Goal: Task Accomplishment & Management: Manage account settings

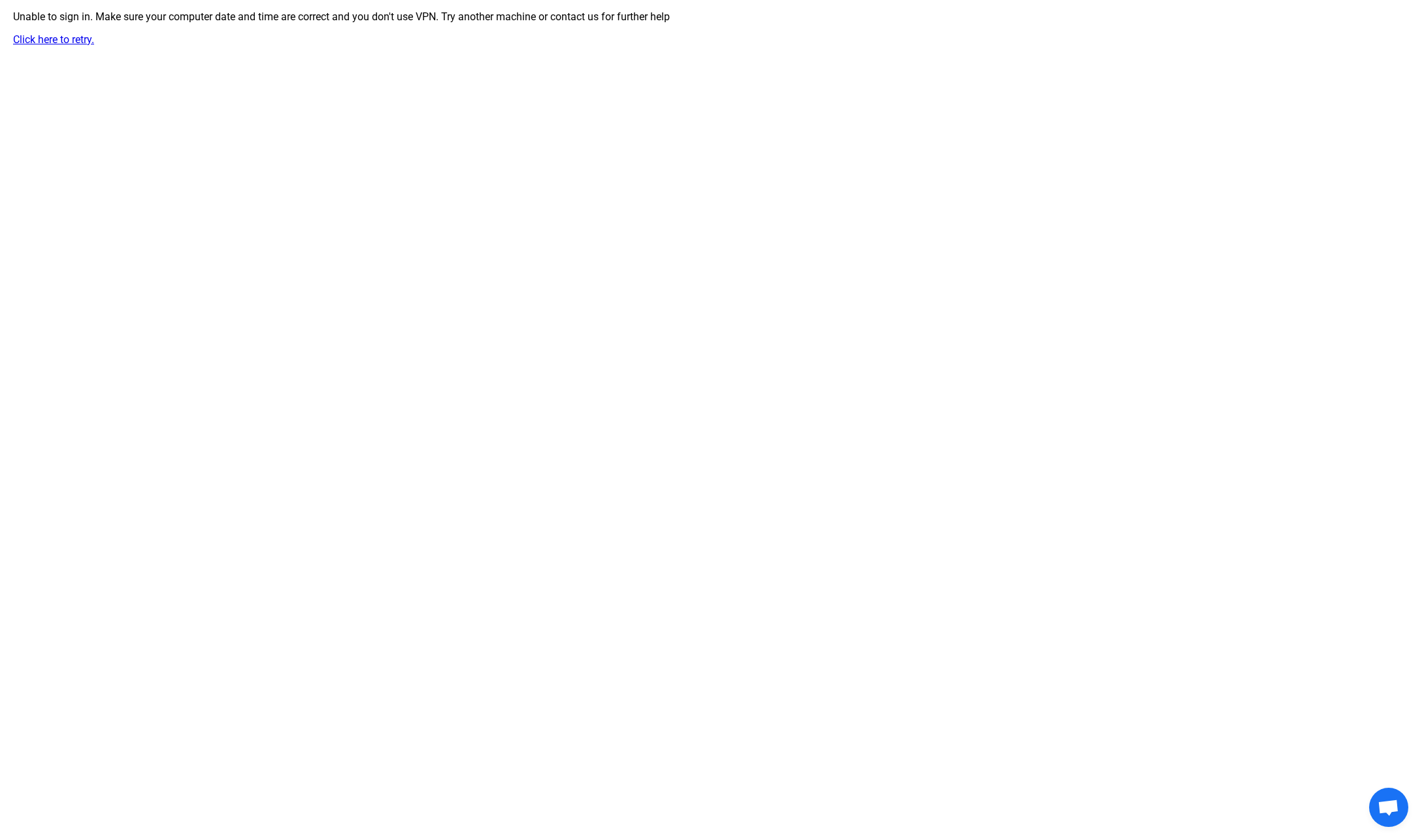
click at [55, 41] on link "Click here to retry." at bounding box center [54, 40] width 81 height 12
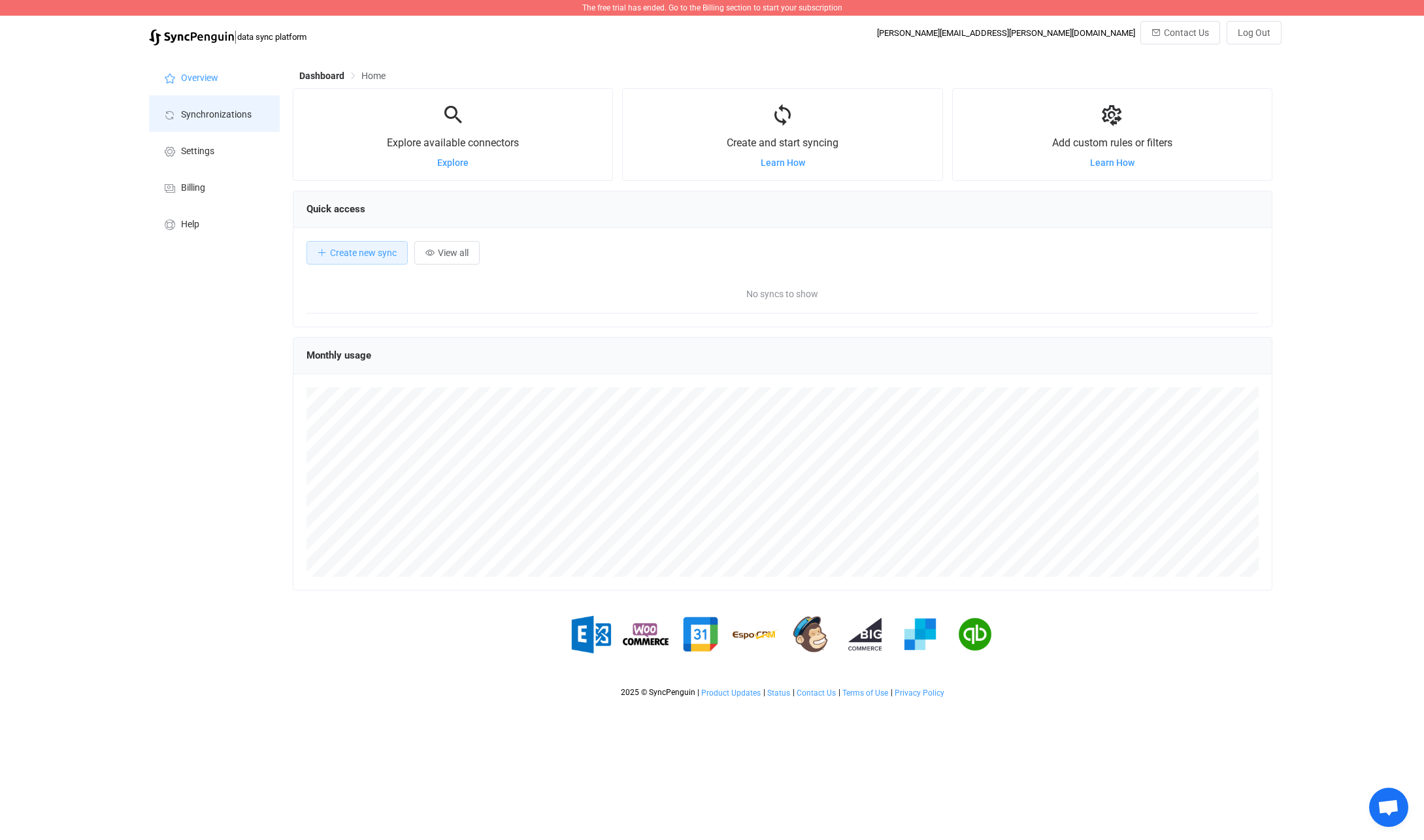
scroll to position [253, 980]
click at [197, 189] on span "Billing" at bounding box center [193, 188] width 24 height 10
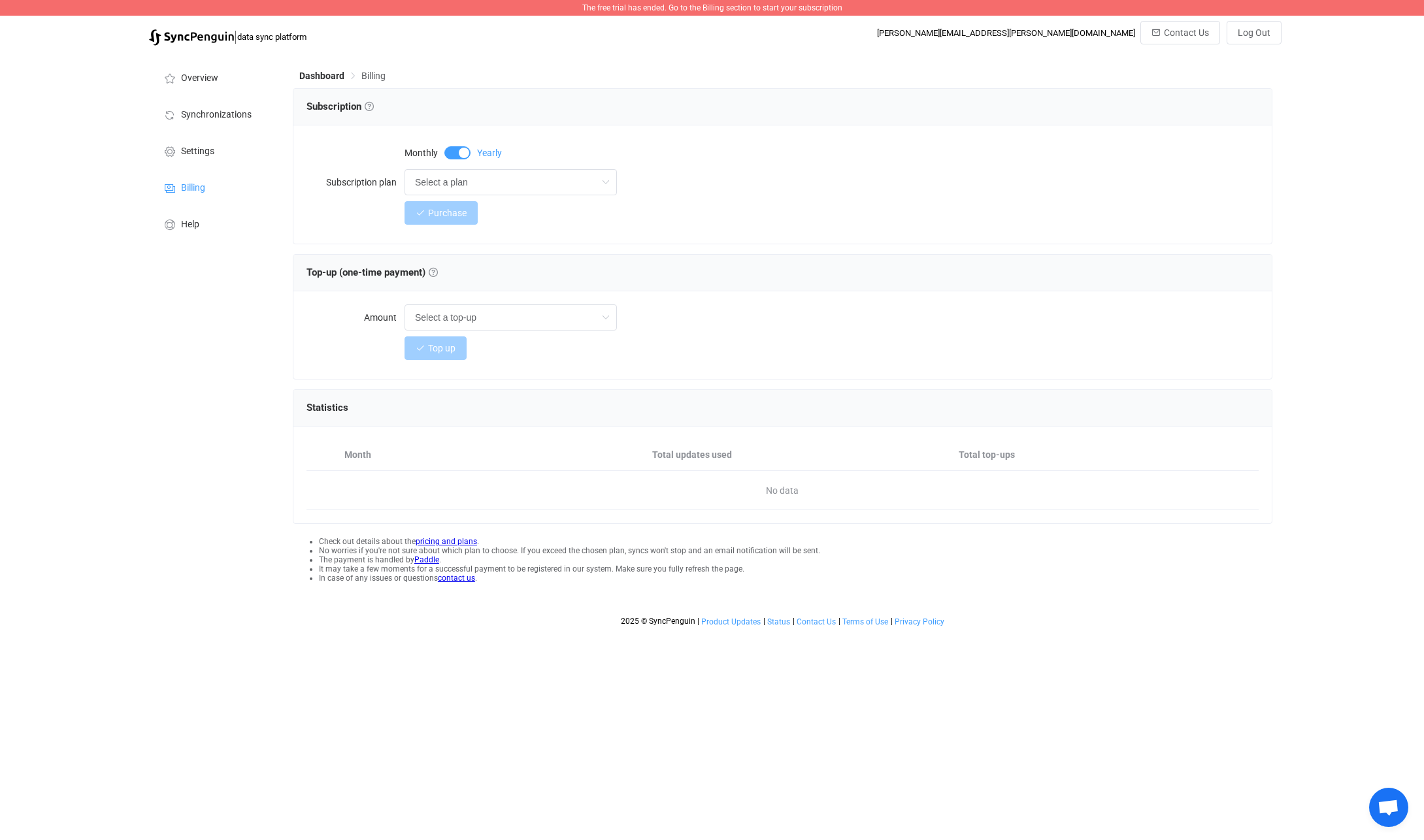
click at [370, 72] on span "Billing" at bounding box center [373, 76] width 24 height 10
click at [340, 103] on span "Subscription Subscription Choose a subscription plan based on the number of act…" at bounding box center [340, 106] width 67 height 12
click at [369, 104] on link at bounding box center [369, 107] width 9 height 9
click at [519, 79] on link "here" at bounding box center [512, 78] width 18 height 10
click at [172, 318] on div "Overview Synchronizations Settings Billing Help" at bounding box center [214, 342] width 143 height 581
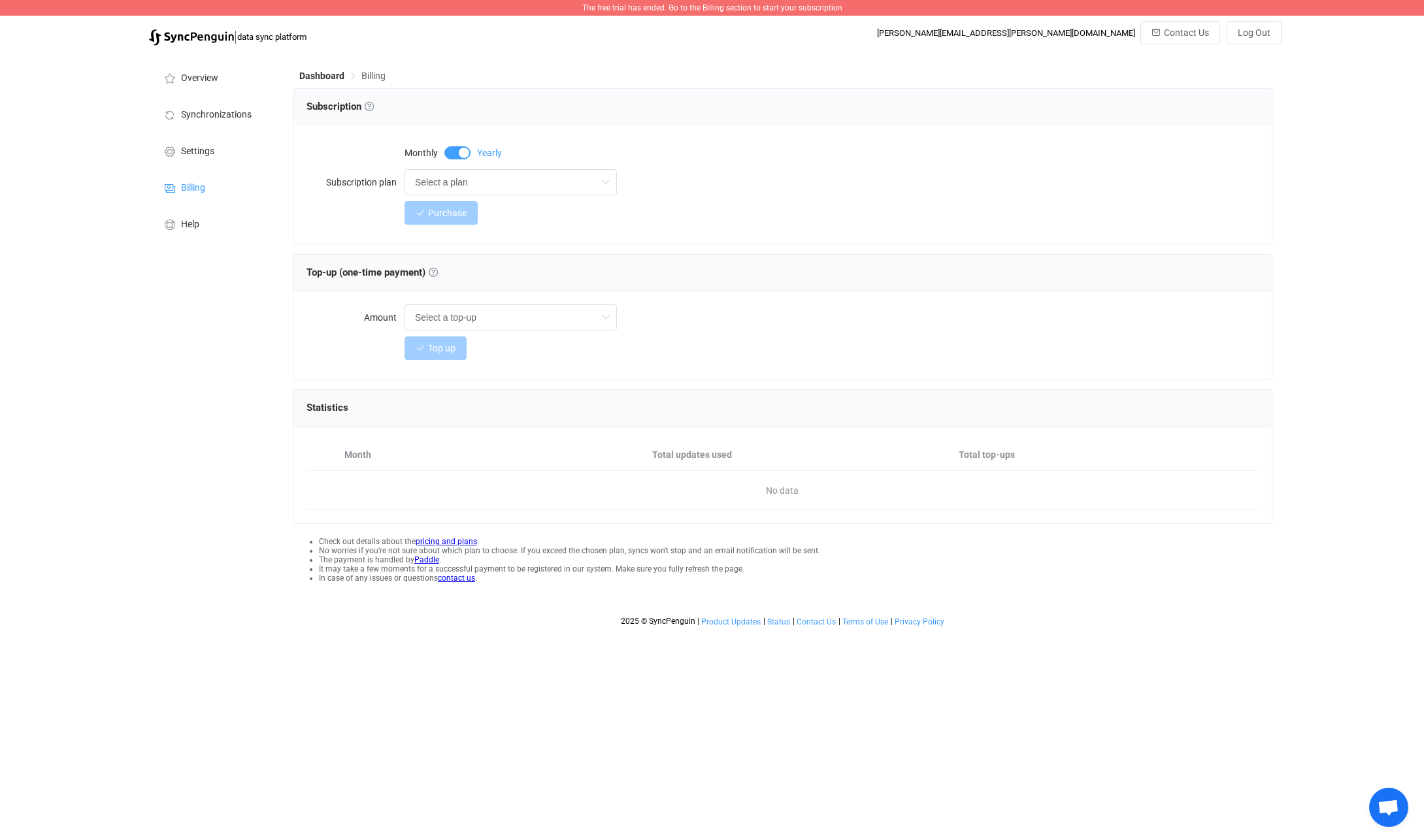
click at [882, 135] on div "Monthly Yearly Subscription plan Select a plan Select a plan Up to 2 active syn…" at bounding box center [783, 185] width 978 height 118
